Goal: Download file/media

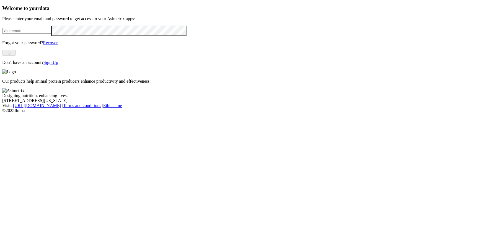
type input "[PERSON_NAME][EMAIL_ADDRESS][DOMAIN_NAME]"
click at [16, 56] on button "Login" at bounding box center [9, 53] width 14 height 6
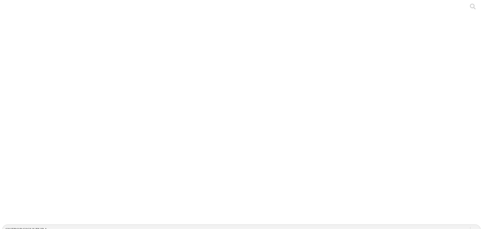
drag, startPoint x: 201, startPoint y: 69, endPoint x: 73, endPoint y: 71, distance: 128.7
copy link "SITIO 3 - DISTRICERDOS JYR - TATIANA MANRIQUE.xlsx"
